Goal: Task Accomplishment & Management: Use online tool/utility

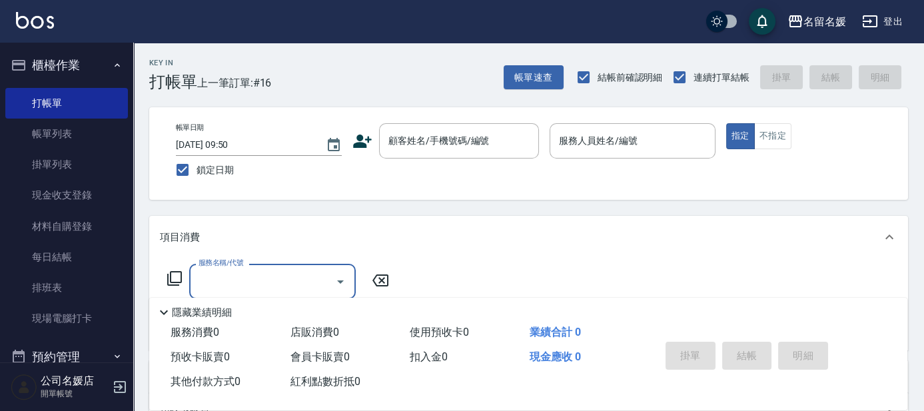
scroll to position [121, 0]
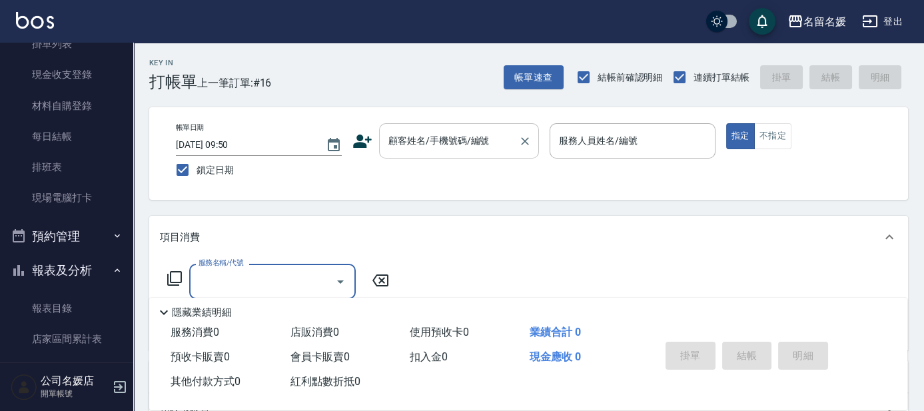
click at [453, 133] on div "顧客姓名/手機號碼/編號 顧客姓名/手機號碼/編號" at bounding box center [459, 140] width 160 height 35
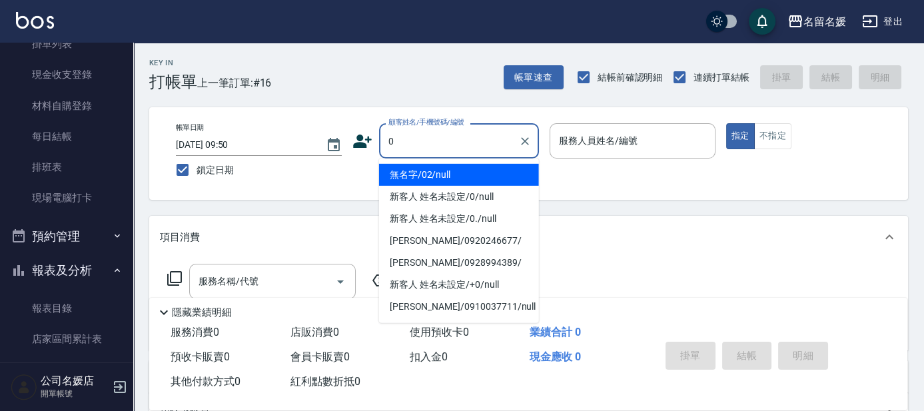
type input "0"
type input "04"
type input "無名字/02/null"
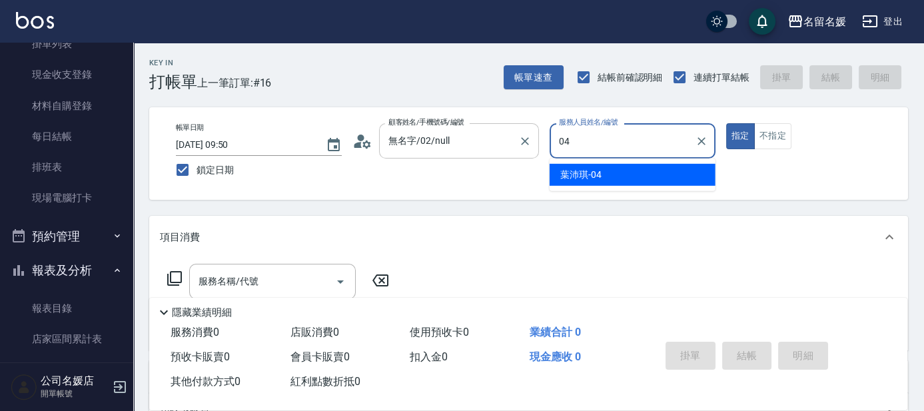
type input "[PERSON_NAME]-04"
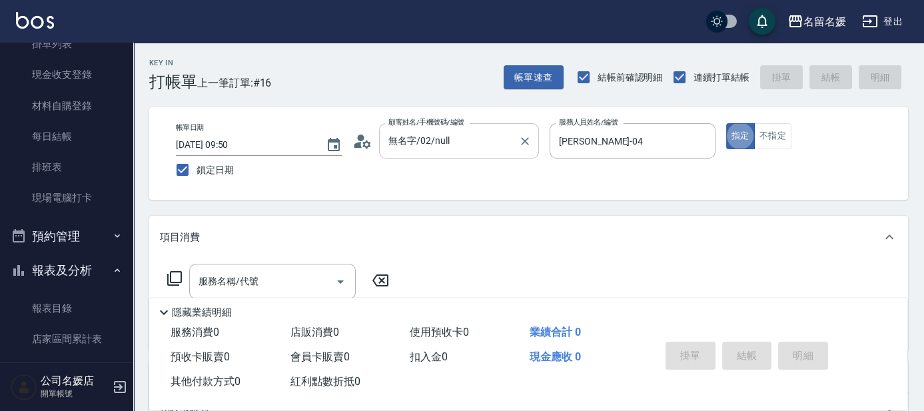
type button "true"
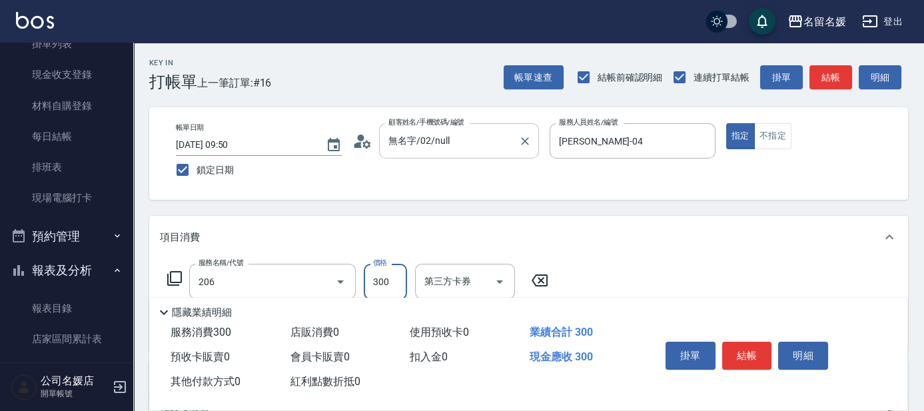
type input "洗髮[300](206)"
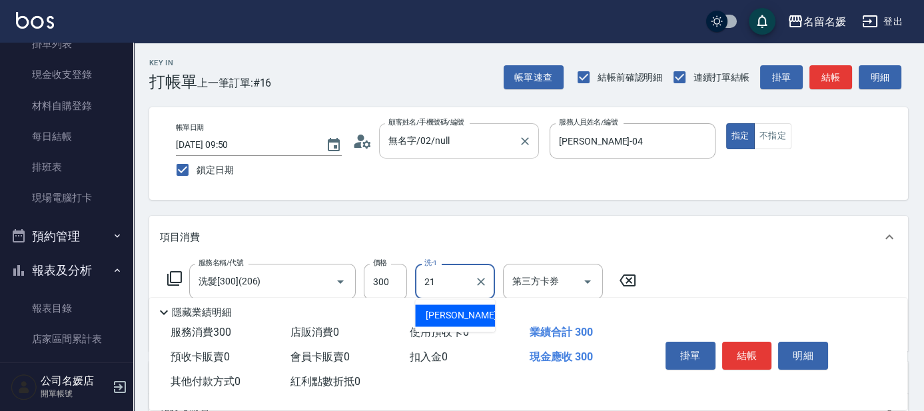
type input "[PERSON_NAME]-21"
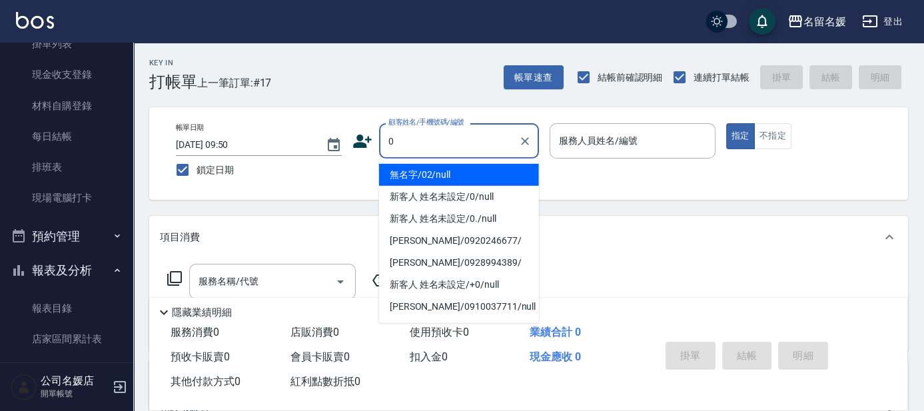
type input "無名字/02/null"
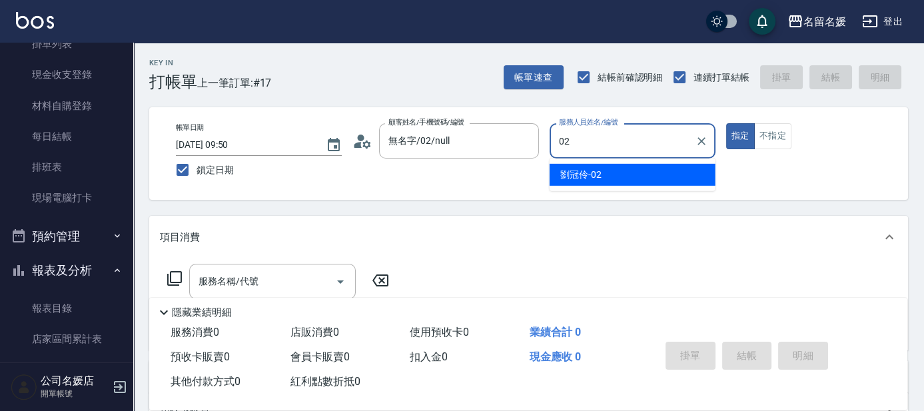
type input "[PERSON_NAME]-02"
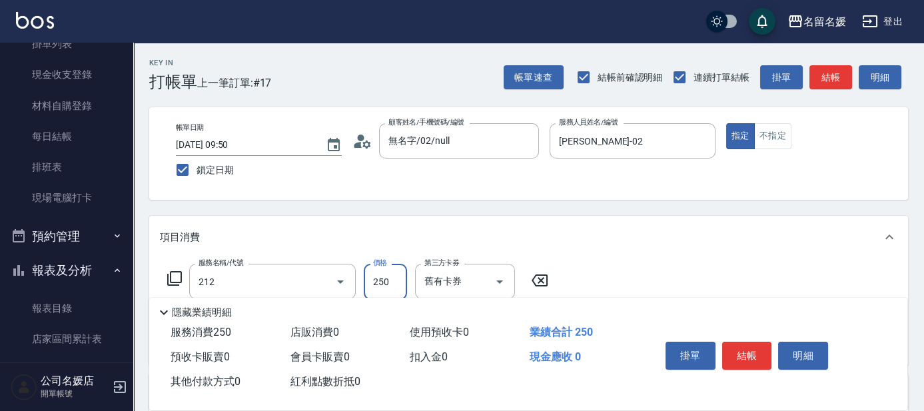
type input "洗髮券-(卡)250(212)"
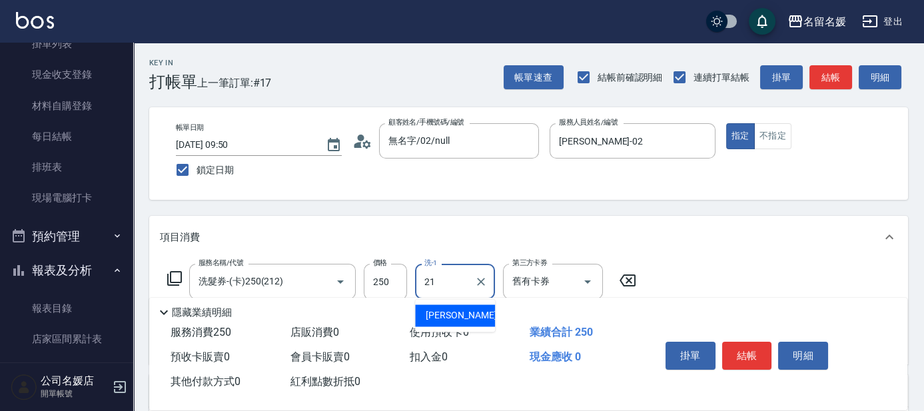
type input "[PERSON_NAME]-21"
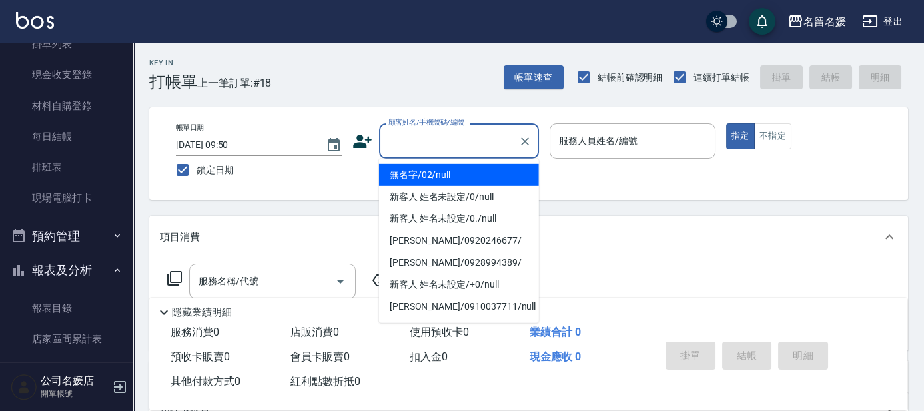
type input "0"
type input "無名字/02/null"
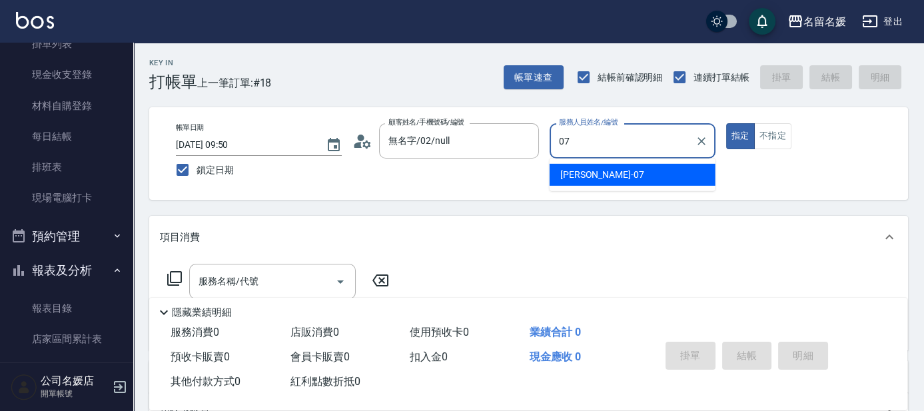
type input "[PERSON_NAME]-07"
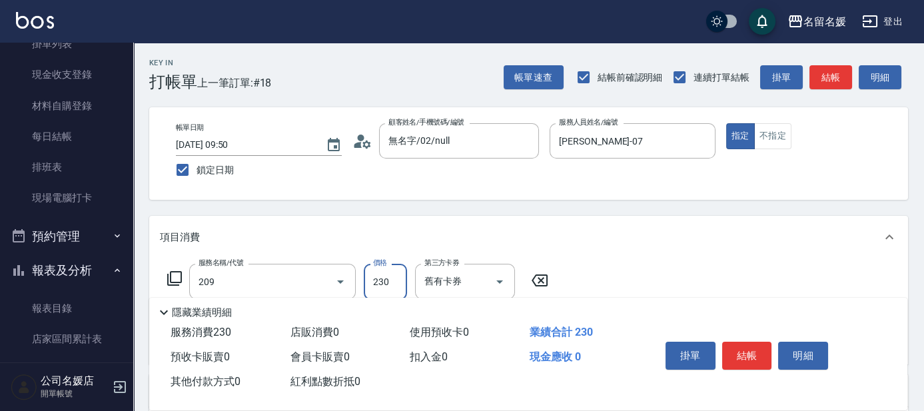
type input "洗髮券-(卡)230(209)"
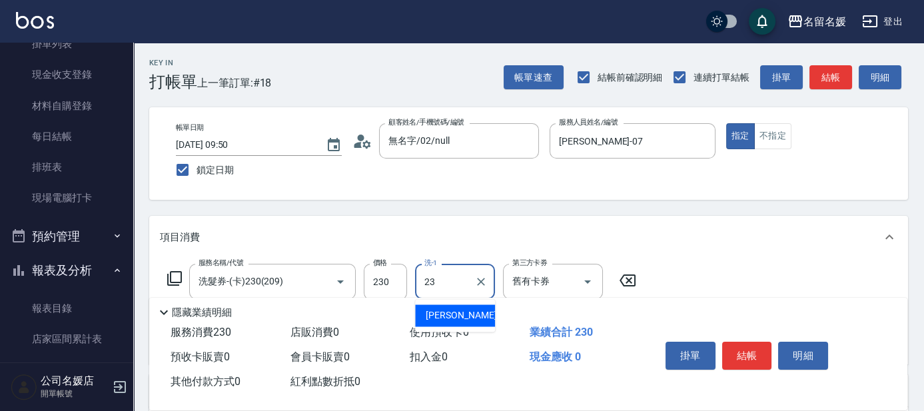
type input "[PERSON_NAME]-23"
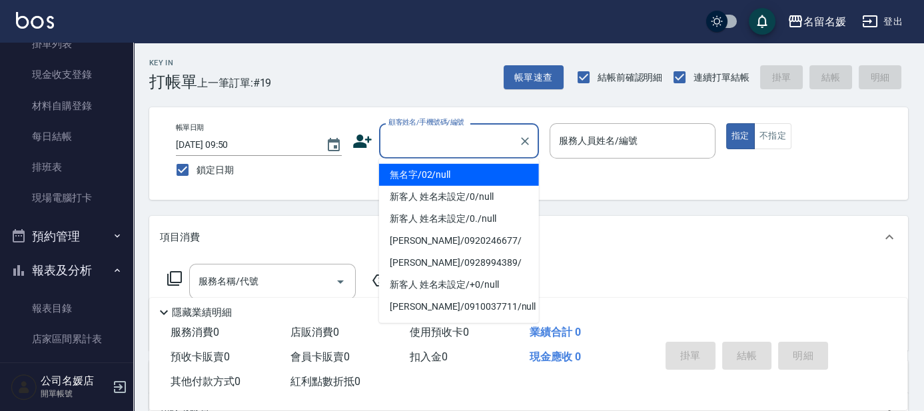
type input "1"
type input "無名字/02/null"
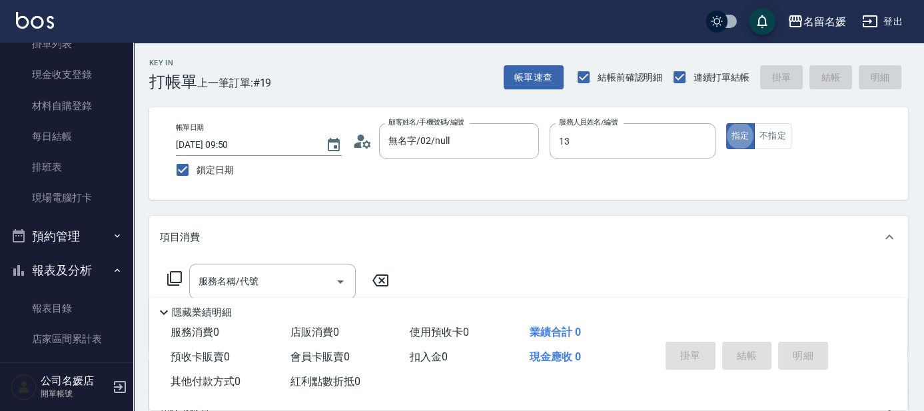
type input "支援-13"
click at [165, 273] on div "服務名稱/代號 服務名稱/代號" at bounding box center [278, 281] width 237 height 35
click at [171, 273] on icon at bounding box center [174, 278] width 15 height 15
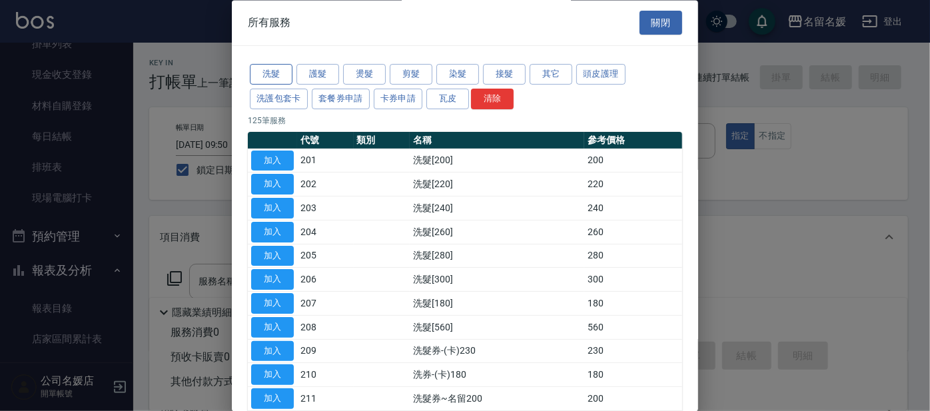
click at [288, 74] on button "洗髮" at bounding box center [271, 75] width 43 height 21
click at [277, 325] on button "加入" at bounding box center [272, 327] width 43 height 21
type input "洗髮[560](208)"
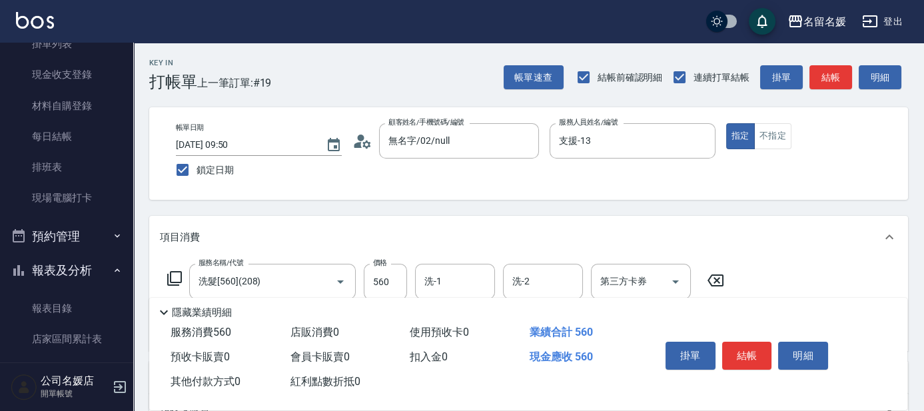
click at [174, 276] on icon at bounding box center [175, 279] width 16 height 16
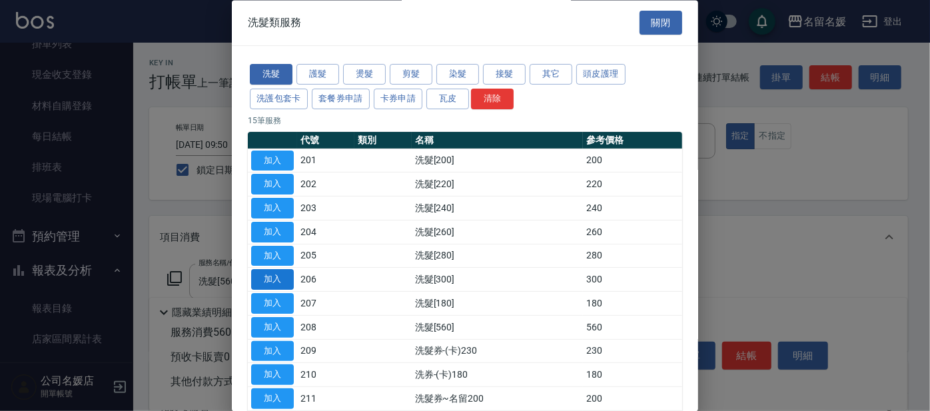
click at [281, 279] on button "加入" at bounding box center [272, 280] width 43 height 21
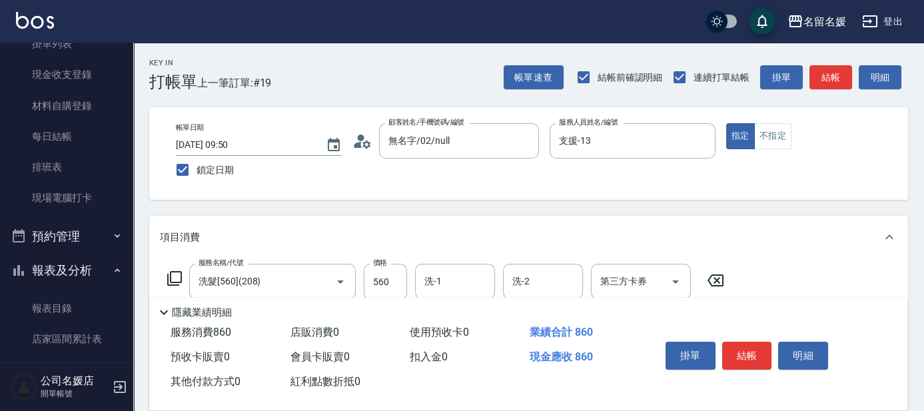
scroll to position [60, 0]
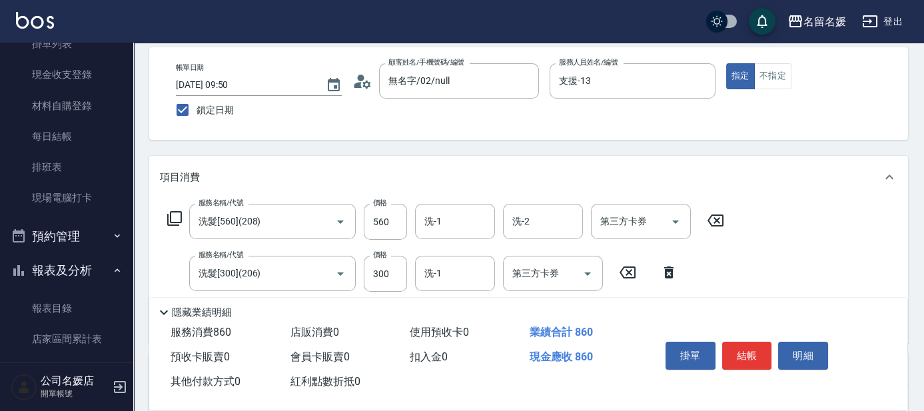
click at [716, 219] on icon at bounding box center [716, 221] width 16 height 12
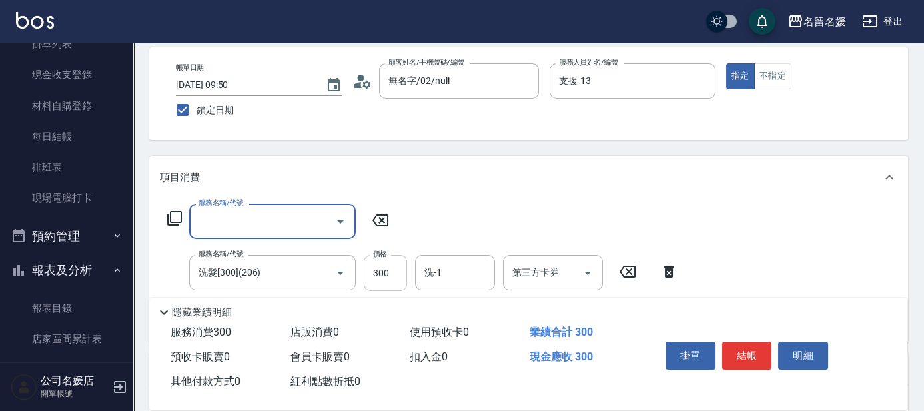
click at [392, 275] on input "300" at bounding box center [385, 273] width 43 height 36
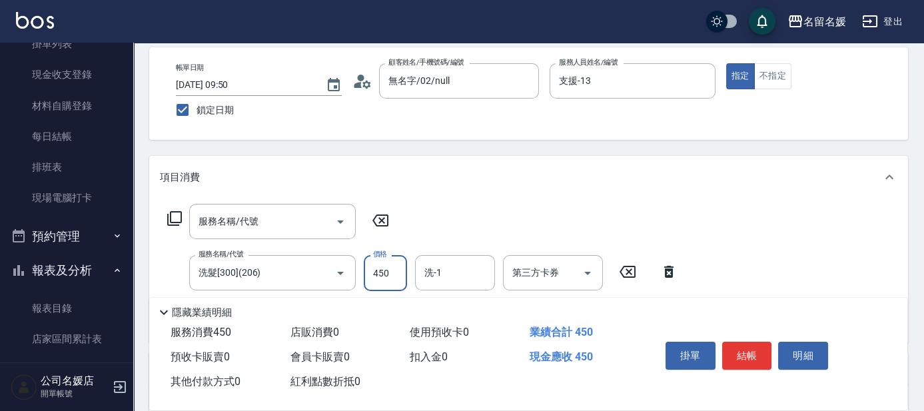
type input "450"
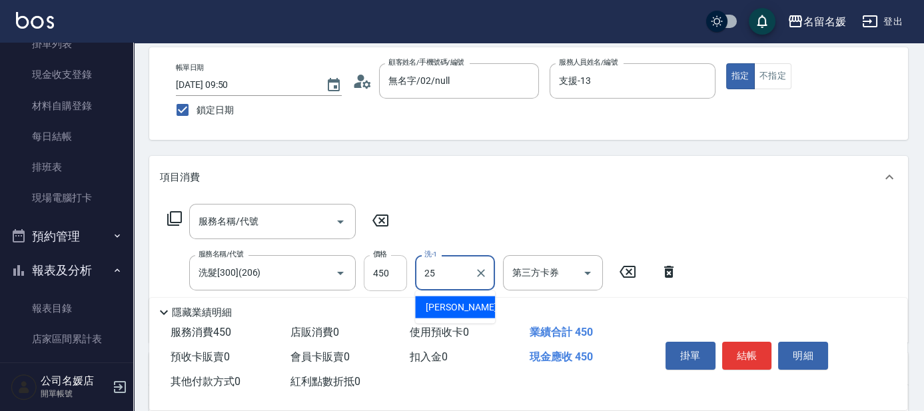
type input "[PERSON_NAME]-25"
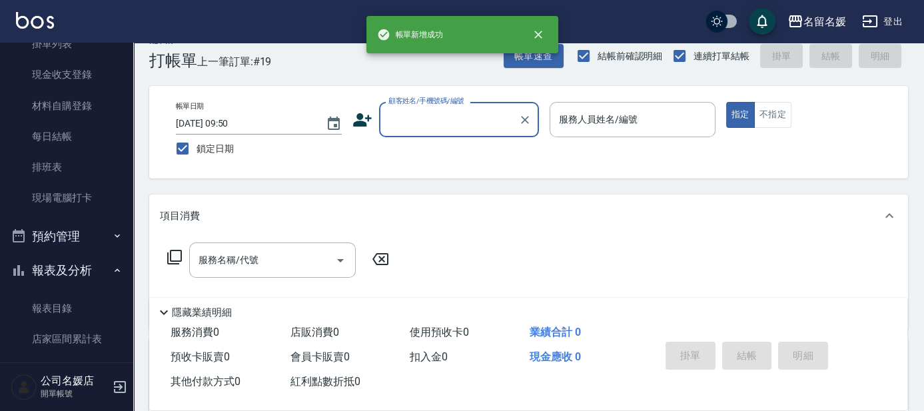
scroll to position [0, 0]
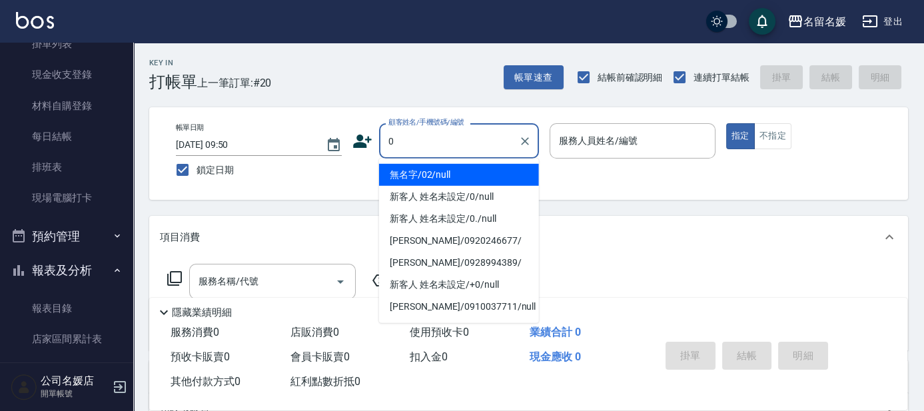
type input "0"
type input "04"
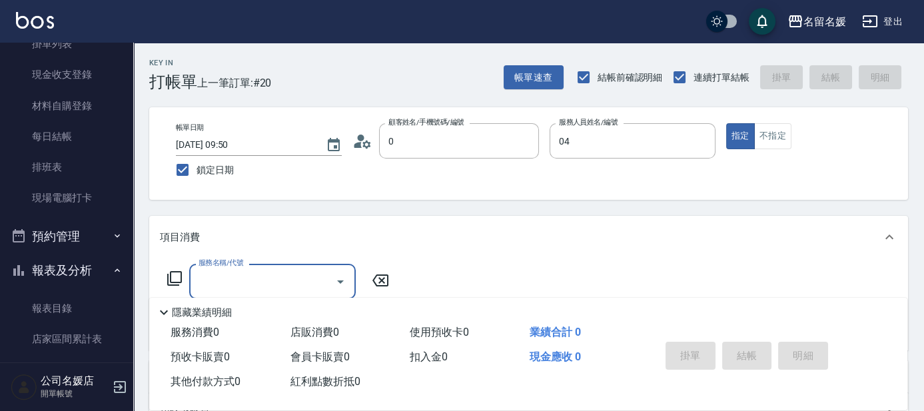
type input "無名字/02/null"
type input "[PERSON_NAME]-04"
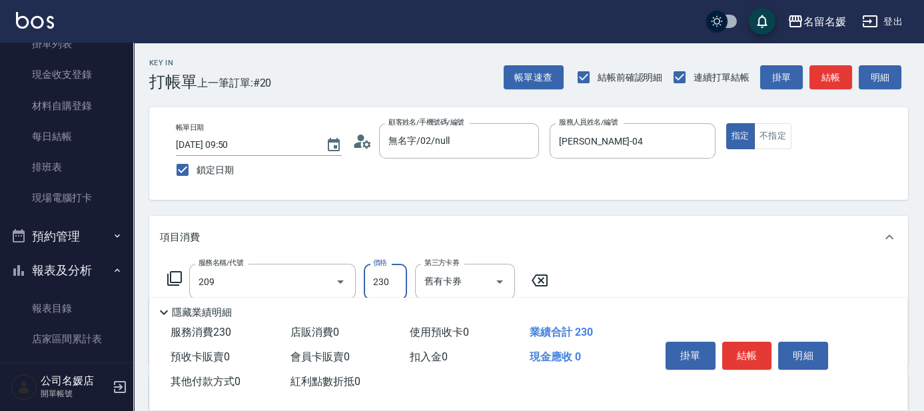
type input "洗髮券-(卡)230(209)"
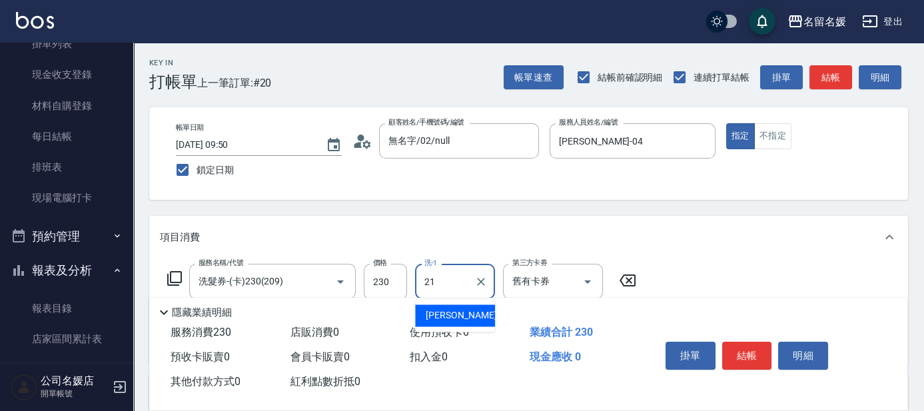
type input "[PERSON_NAME]-21"
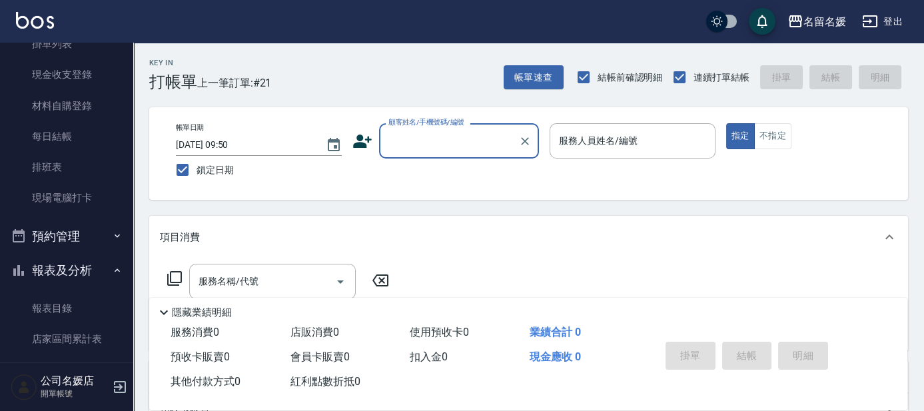
type input "無名字/02/null"
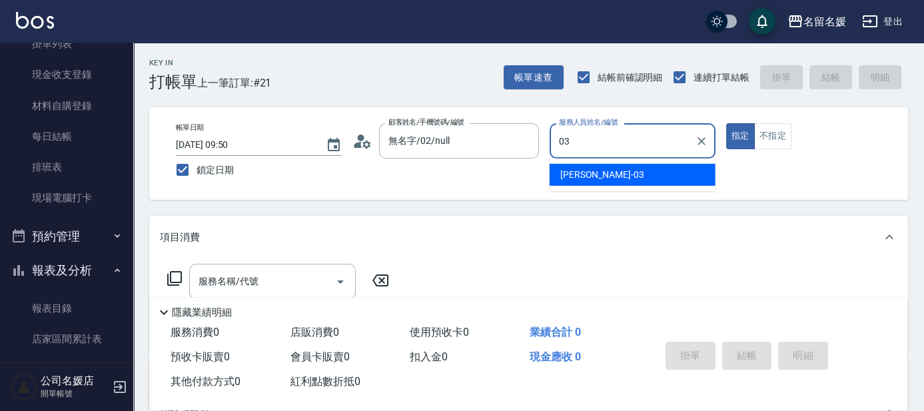
type input "[PERSON_NAME]-03"
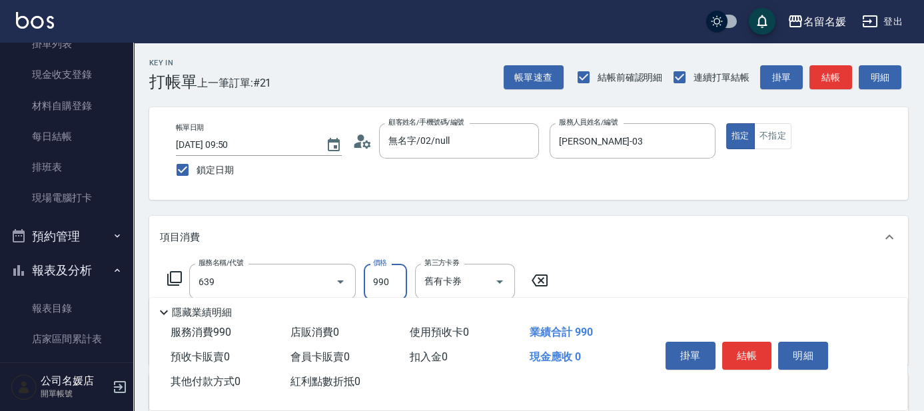
type input "(芙)蘆薈髮膜套卡(自材)(639)"
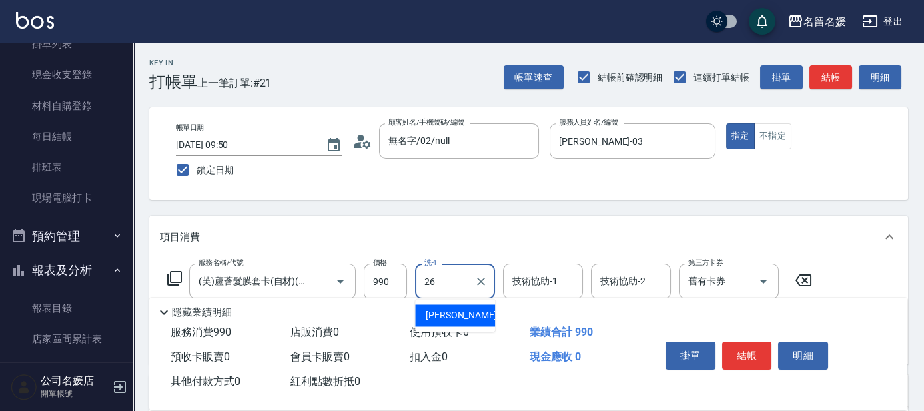
type input "[PERSON_NAME]-26"
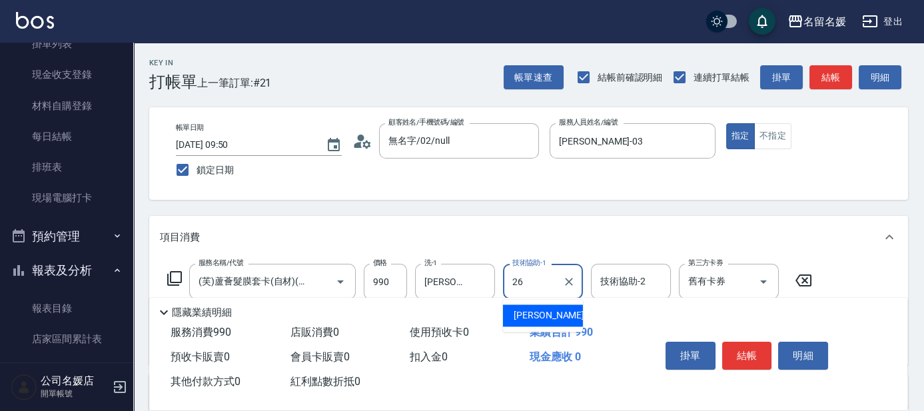
type input "[PERSON_NAME]-26"
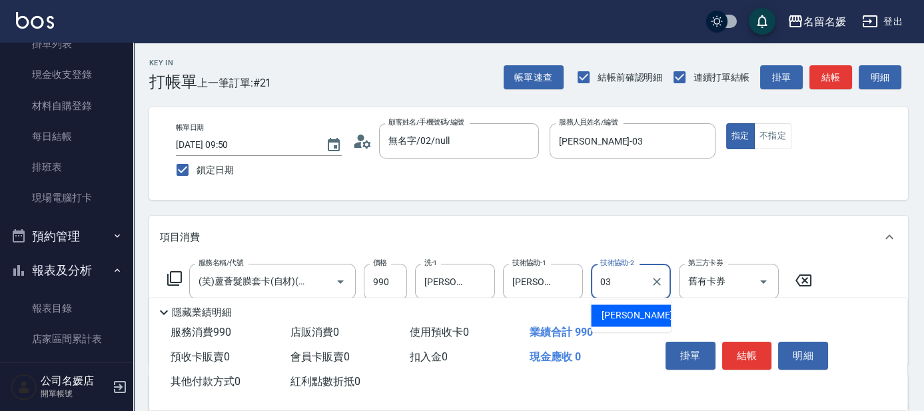
type input "[PERSON_NAME]-03"
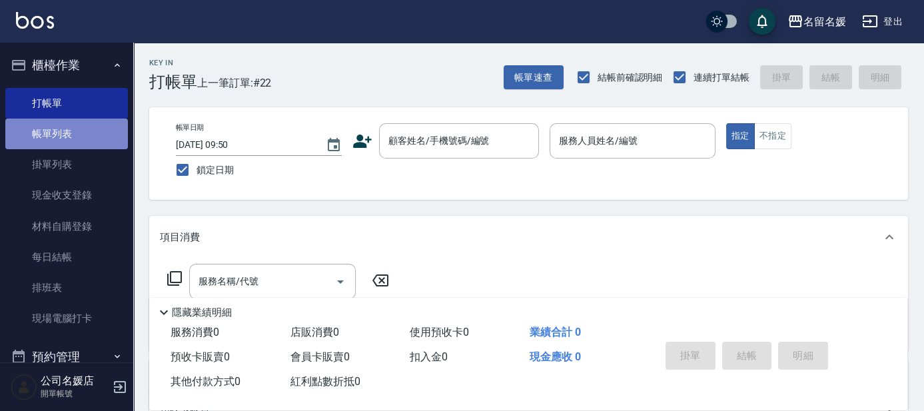
click at [81, 129] on link "帳單列表" at bounding box center [66, 134] width 123 height 31
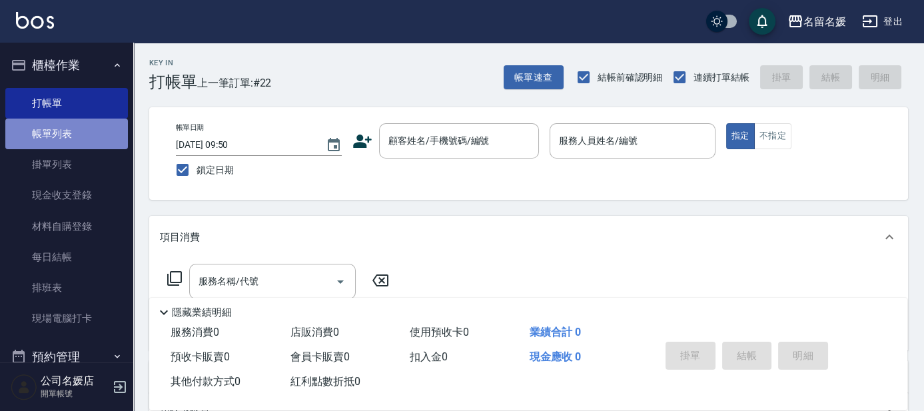
click at [81, 129] on link "帳單列表" at bounding box center [66, 134] width 123 height 31
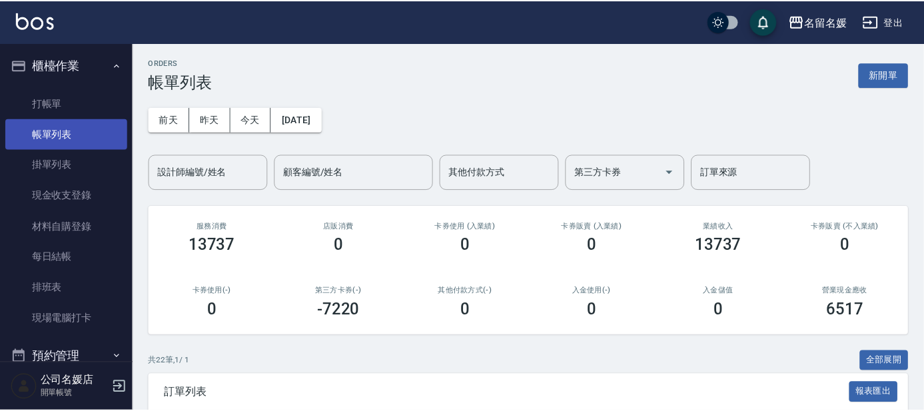
scroll to position [181, 0]
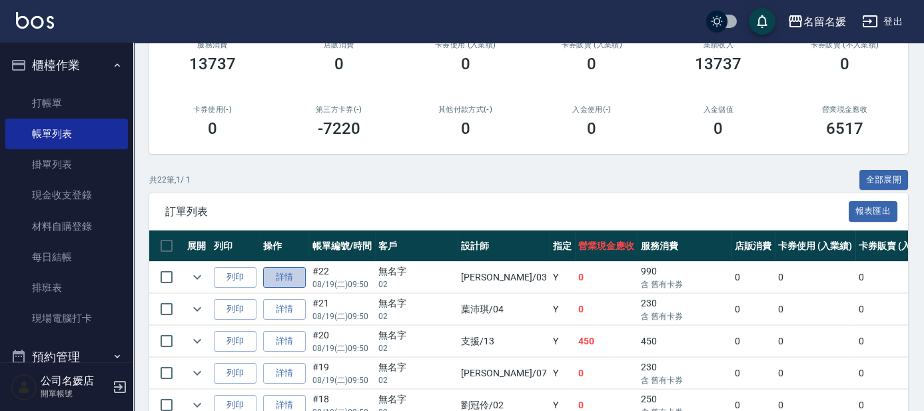
click at [288, 271] on link "詳情" at bounding box center [284, 277] width 43 height 21
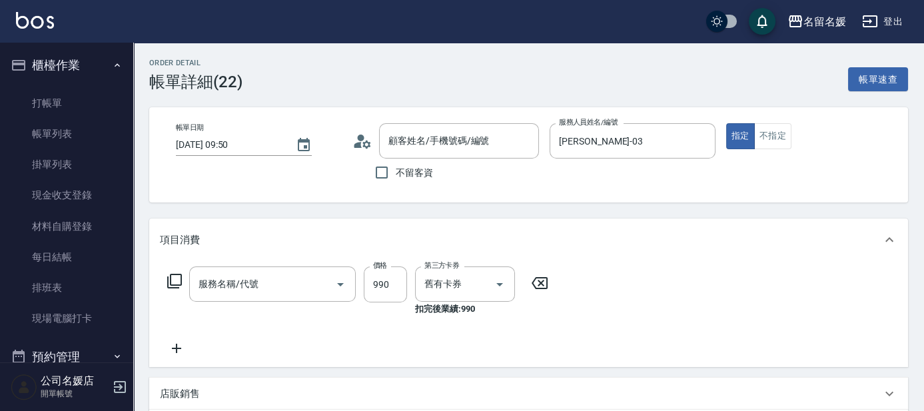
type input "[DATE] 09:50"
type input "[PERSON_NAME]-03"
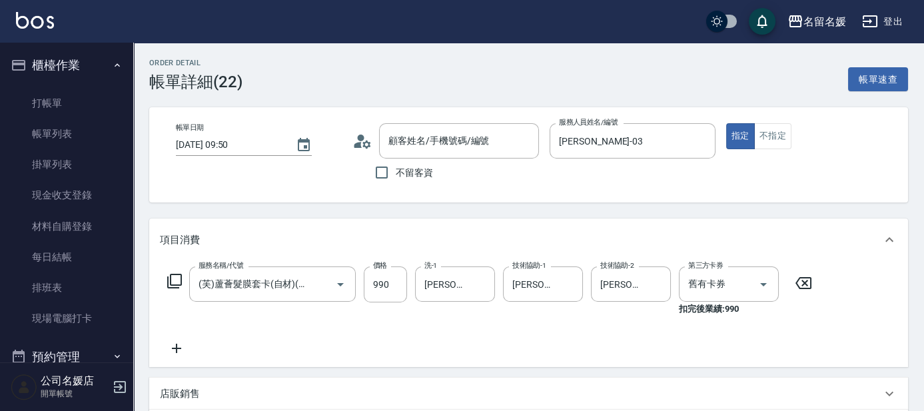
type input "(芙)蘆薈髮膜套卡(自材)(639)"
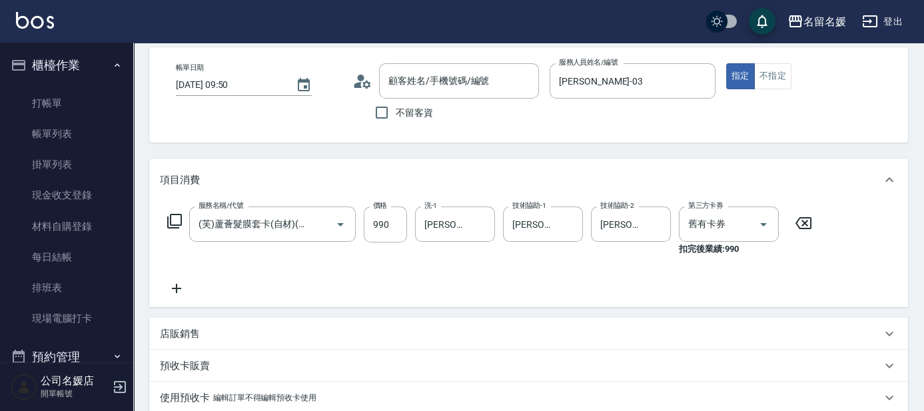
type input "無名字/02/null"
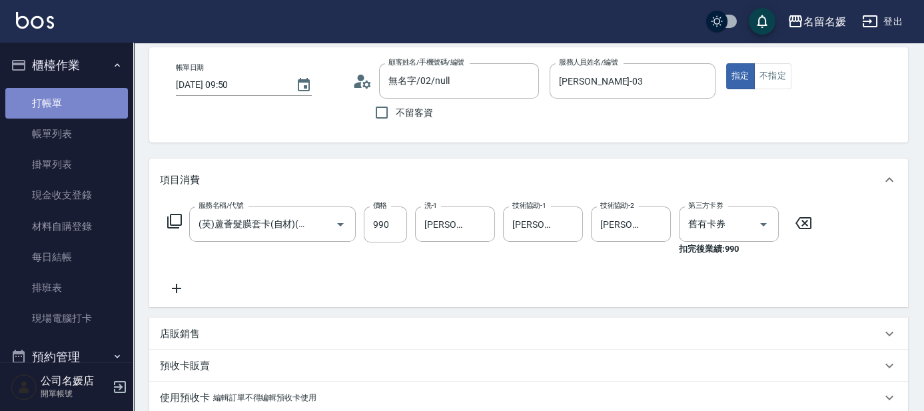
click at [67, 109] on link "打帳單" at bounding box center [66, 103] width 123 height 31
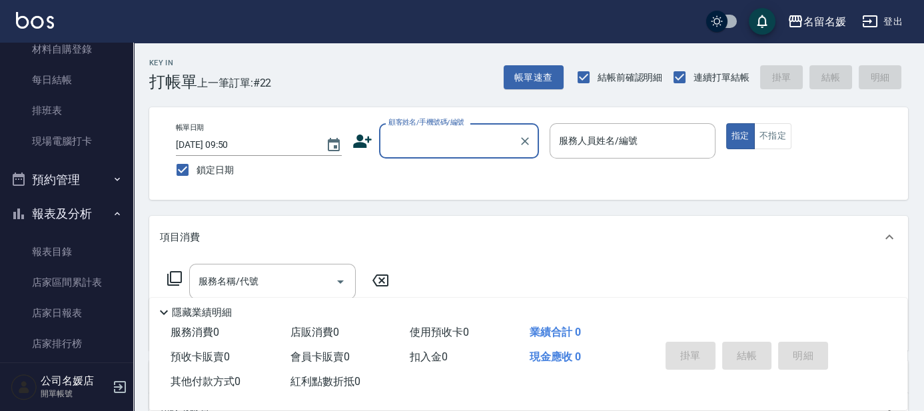
scroll to position [242, 0]
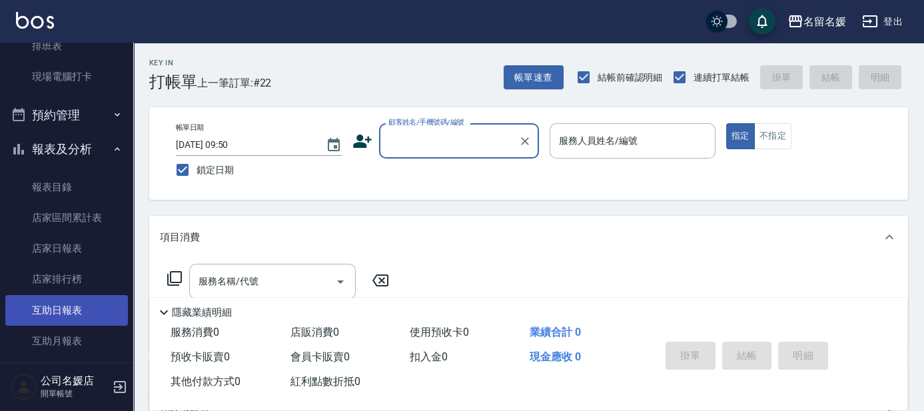
click at [65, 310] on link "互助日報表" at bounding box center [66, 310] width 123 height 31
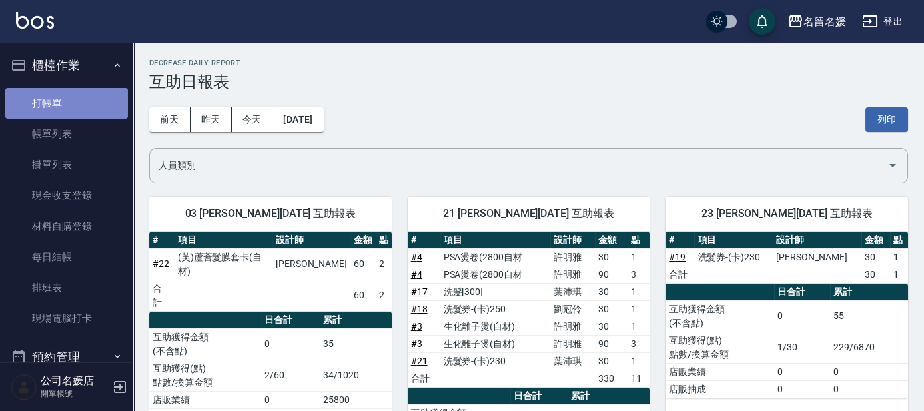
click at [77, 103] on link "打帳單" at bounding box center [66, 103] width 123 height 31
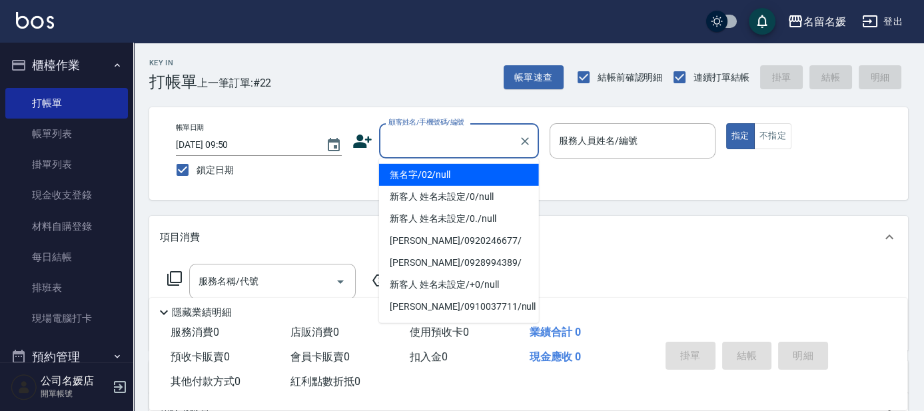
click at [451, 141] on input "顧客姓名/手機號碼/編號" at bounding box center [449, 140] width 128 height 23
click at [449, 178] on li "無名字/02/null" at bounding box center [459, 175] width 160 height 22
type input "無名字/02/null"
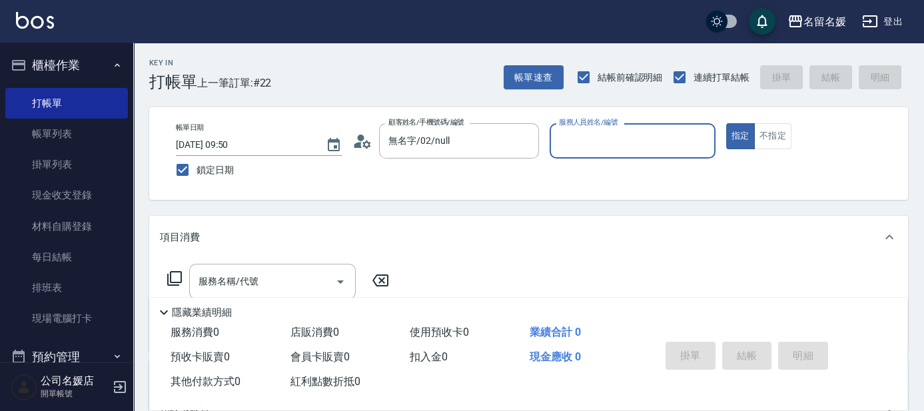
click at [573, 135] on input "服務人員姓名/編號" at bounding box center [633, 140] width 154 height 23
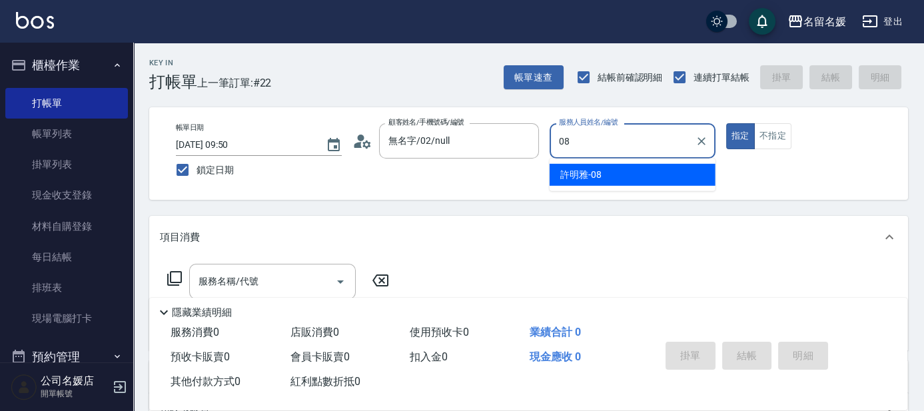
type input "08"
type button "true"
type input "[PERSON_NAME]-08"
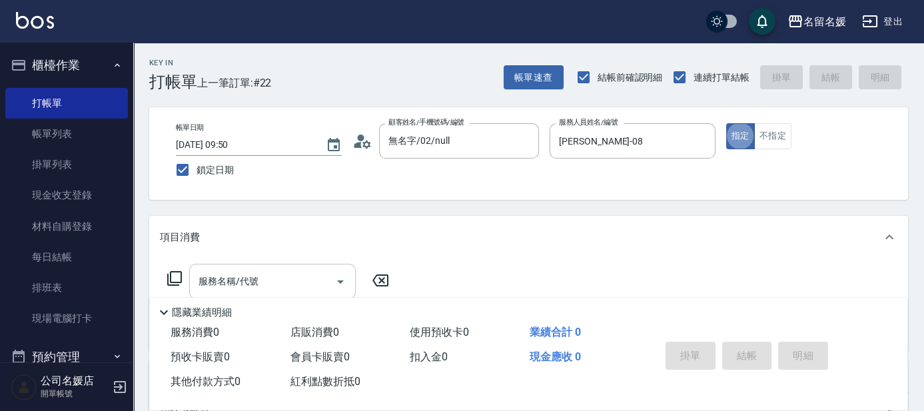
click at [262, 276] on input "服務名稱/代號" at bounding box center [262, 281] width 135 height 23
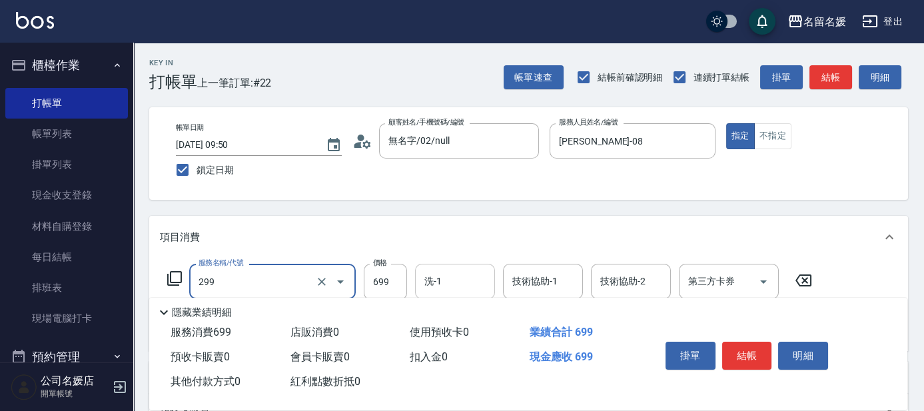
click at [470, 285] on input "洗-1" at bounding box center [455, 281] width 68 height 23
type input "滾珠洗髮699(299)"
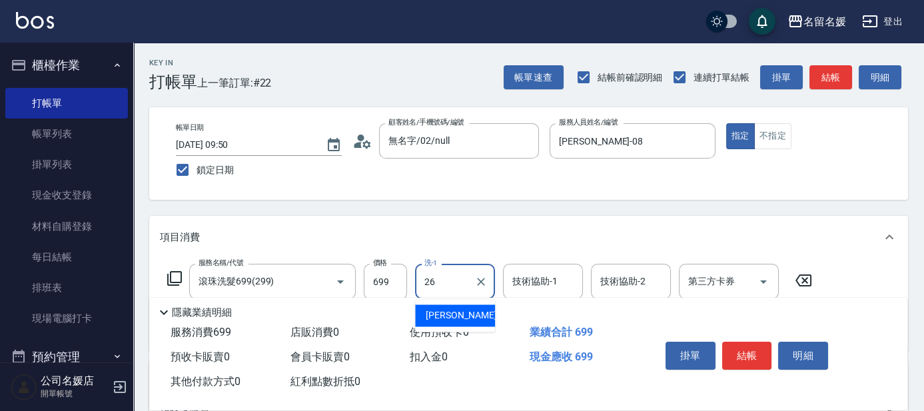
type input "[PERSON_NAME]-26"
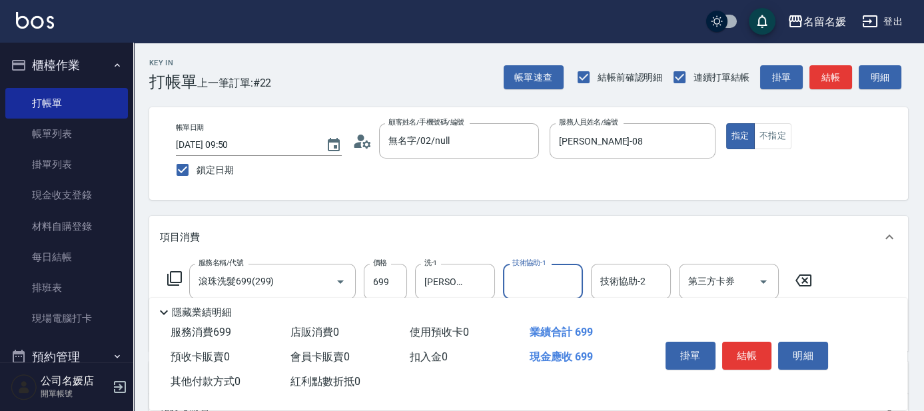
click at [515, 285] on input "技術協助-1" at bounding box center [543, 281] width 68 height 23
type input "[PERSON_NAME]-26"
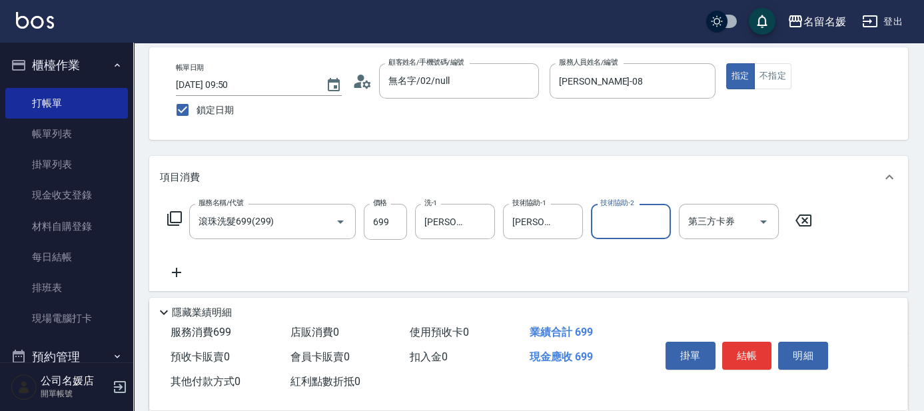
click at [179, 268] on icon at bounding box center [176, 273] width 33 height 16
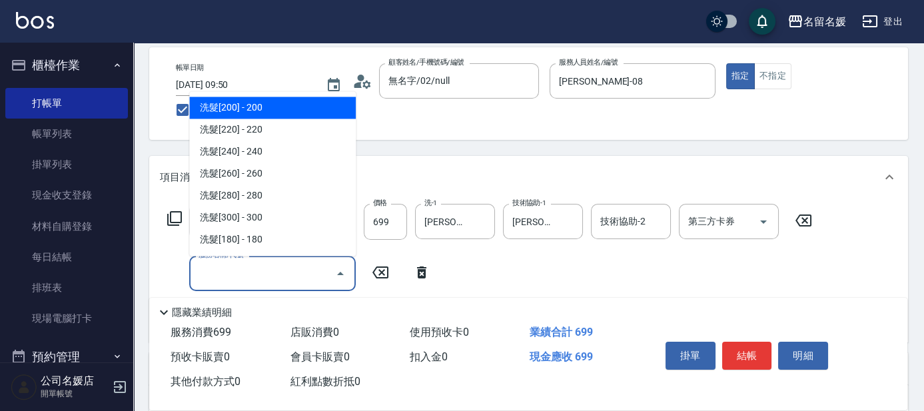
click at [318, 269] on input "服務名稱/代號" at bounding box center [262, 273] width 135 height 23
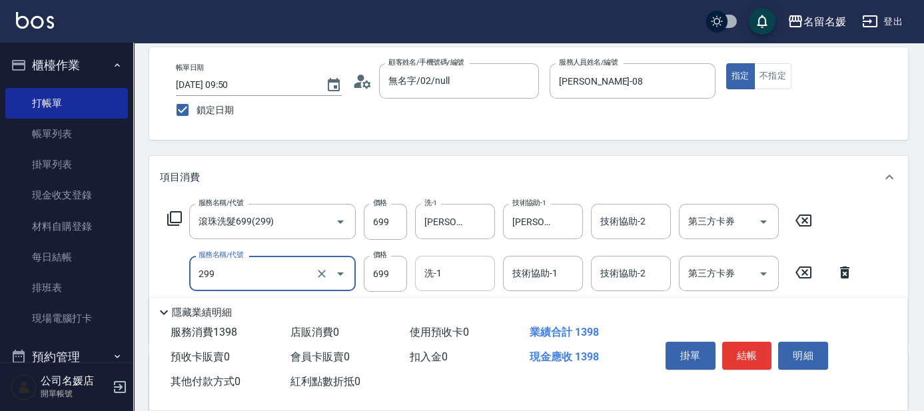
click at [471, 267] on input "洗-1" at bounding box center [455, 273] width 68 height 23
type input "滾珠洗髮699(299)"
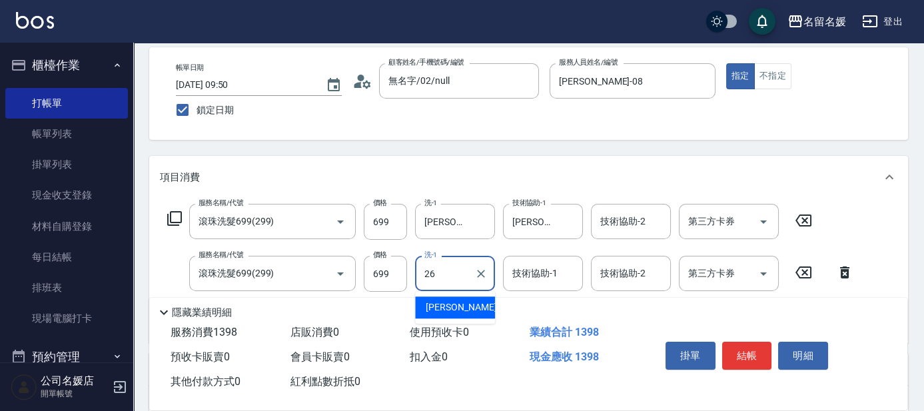
type input "[PERSON_NAME]-26"
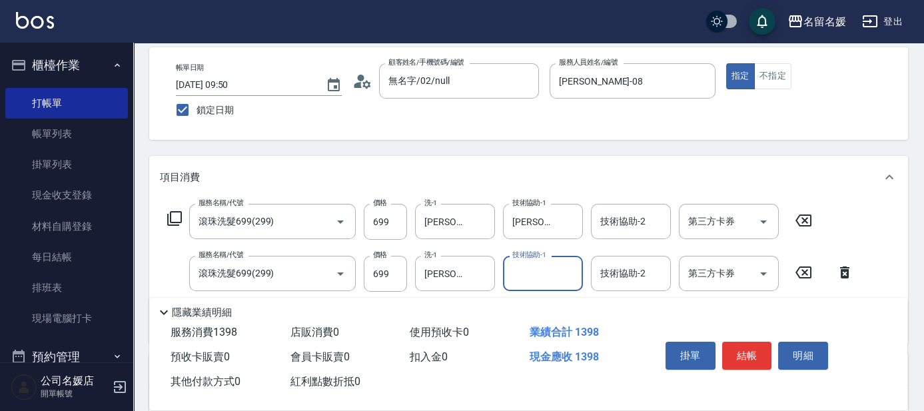
click at [544, 274] on input "技術協助-1" at bounding box center [543, 273] width 68 height 23
type input "[PERSON_NAME]-26"
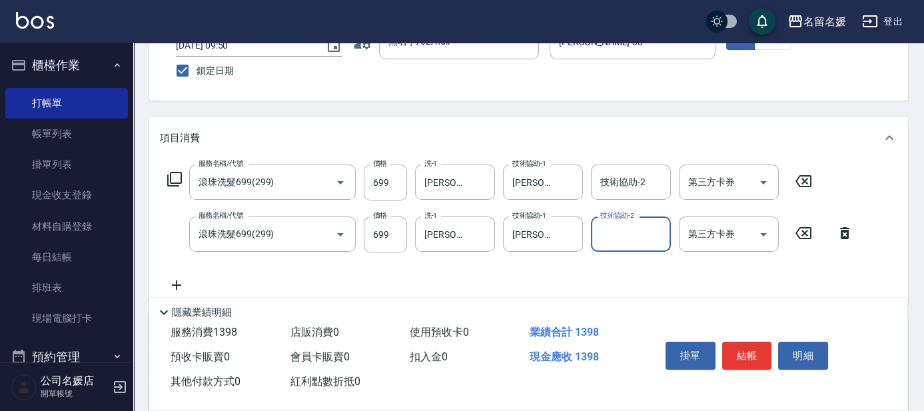
scroll to position [121, 0]
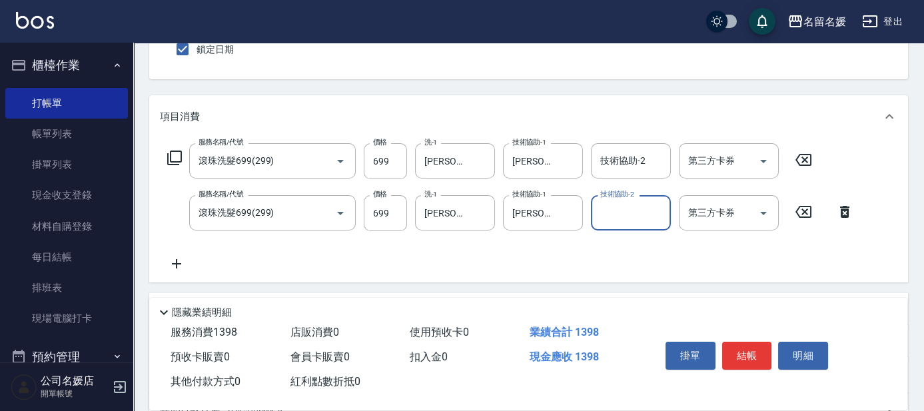
click at [171, 267] on icon at bounding box center [176, 264] width 33 height 16
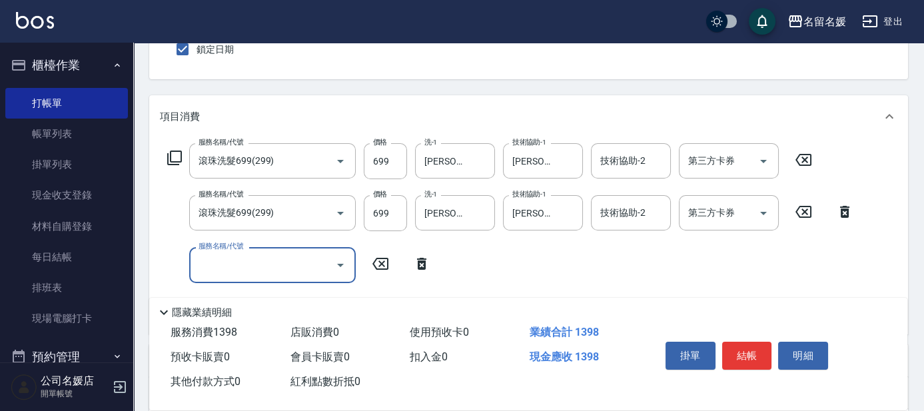
click at [282, 266] on input "服務名稱/代號" at bounding box center [262, 264] width 135 height 23
click at [486, 267] on input "技術協助-1" at bounding box center [455, 264] width 68 height 23
type input "[PERSON_NAME].玻酸.晶膜.水療(635)"
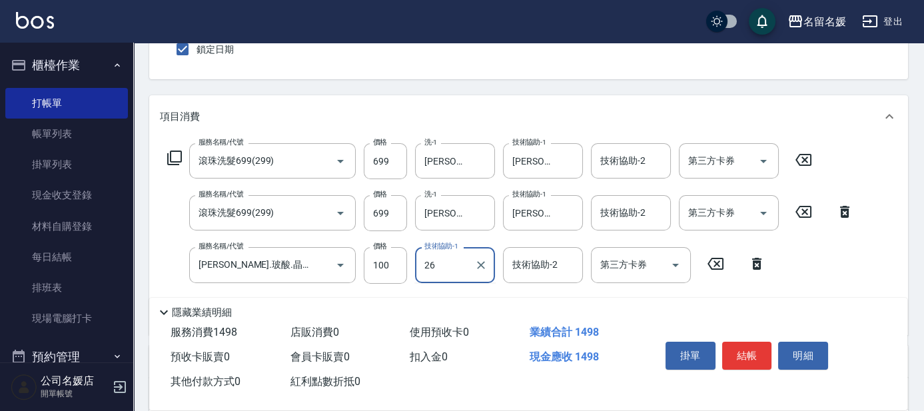
type input "[PERSON_NAME]-26"
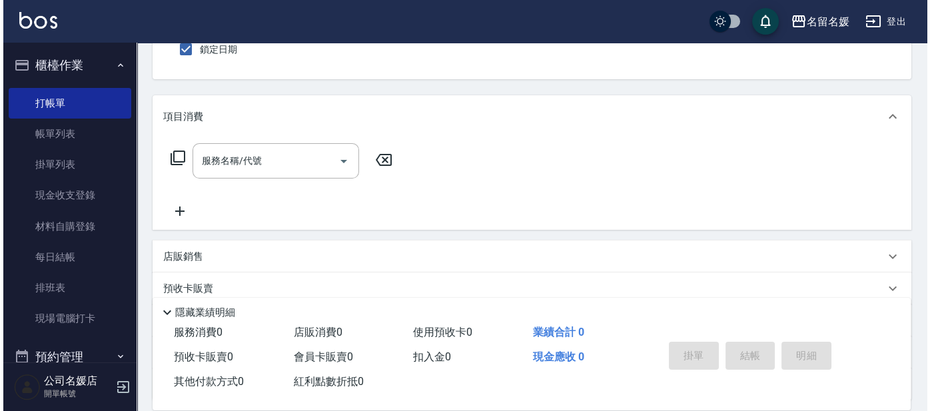
scroll to position [0, 0]
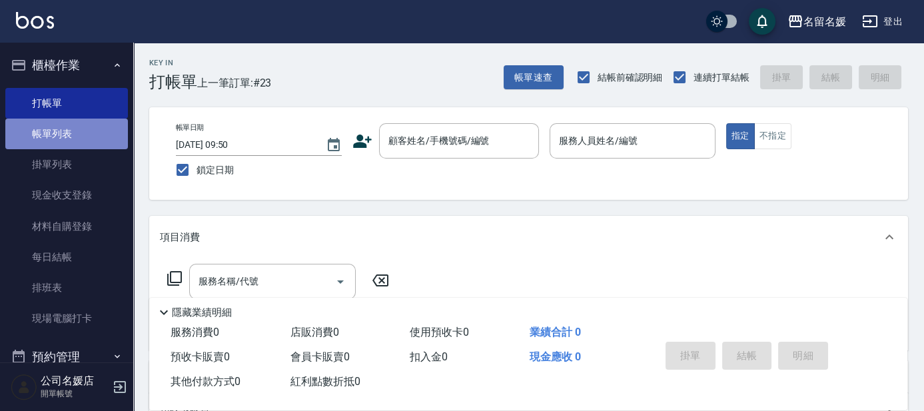
click at [88, 133] on link "帳單列表" at bounding box center [66, 134] width 123 height 31
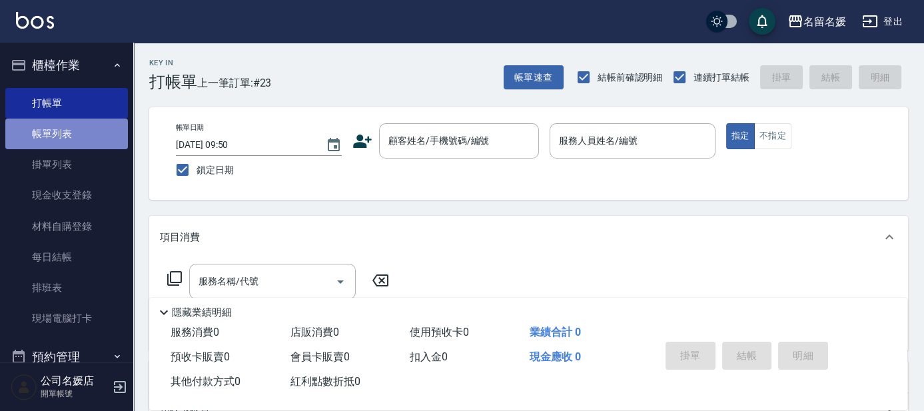
click at [88, 133] on link "帳單列表" at bounding box center [66, 134] width 123 height 31
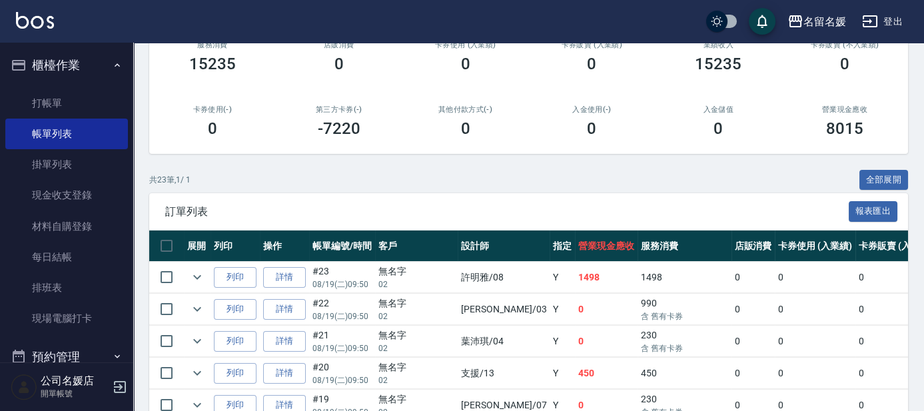
scroll to position [242, 0]
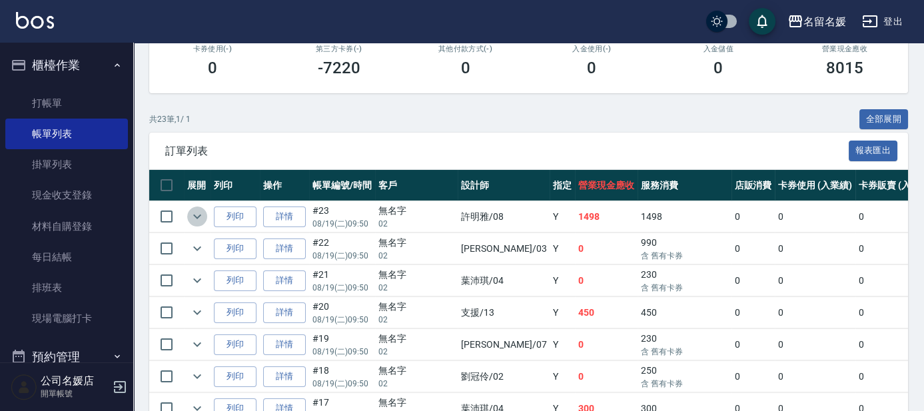
click at [197, 218] on icon "expand row" at bounding box center [197, 217] width 8 height 5
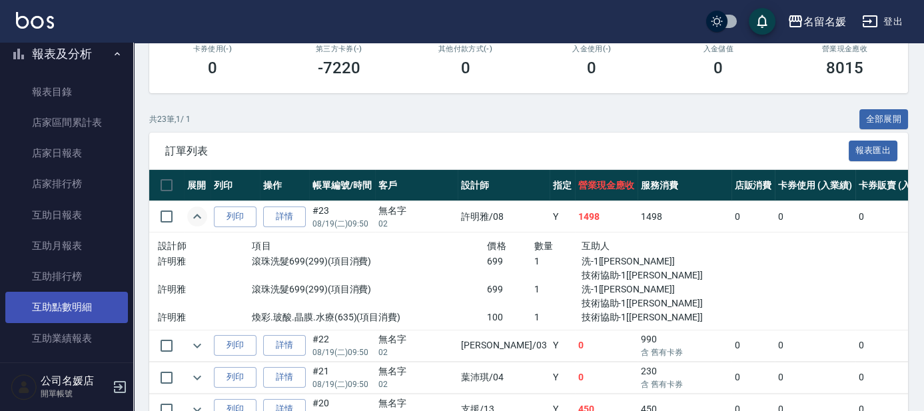
scroll to position [303, 0]
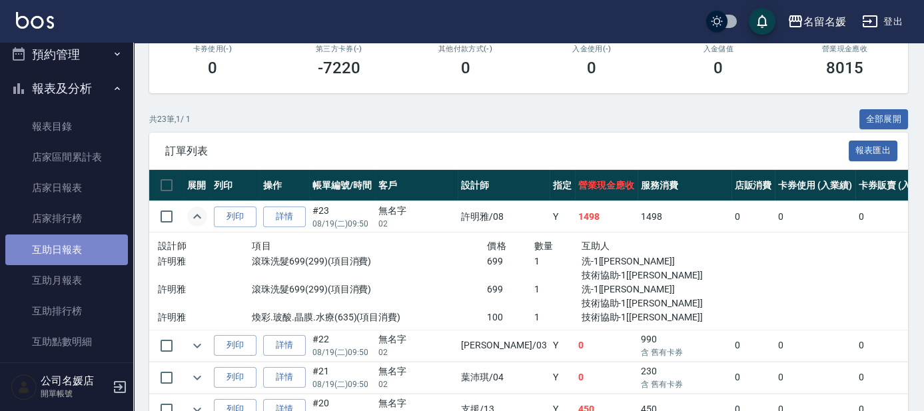
click at [90, 251] on link "互助日報表" at bounding box center [66, 250] width 123 height 31
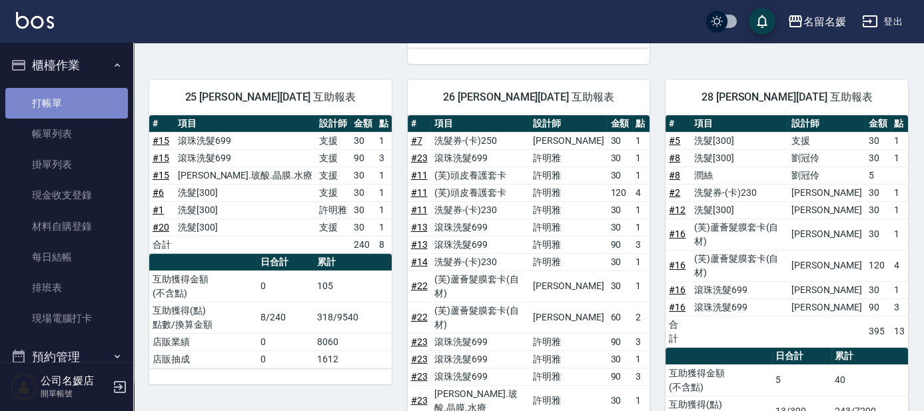
click at [86, 103] on link "打帳單" at bounding box center [66, 103] width 123 height 31
